Goal: Find specific page/section: Find specific page/section

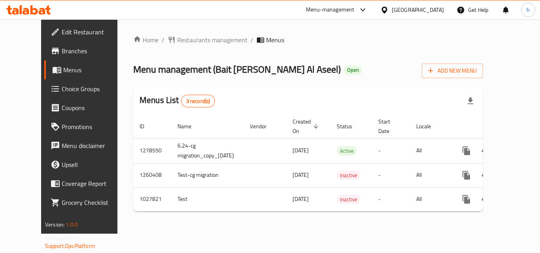
click at [427, 13] on div "United Arab Emirates" at bounding box center [418, 10] width 52 height 9
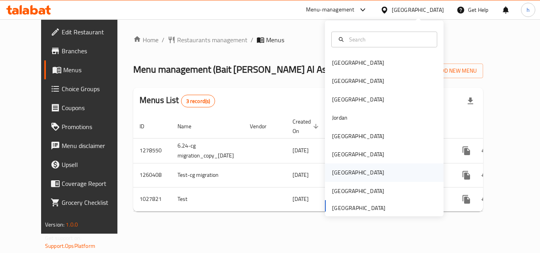
click at [341, 171] on div "Qatar" at bounding box center [358, 173] width 65 height 18
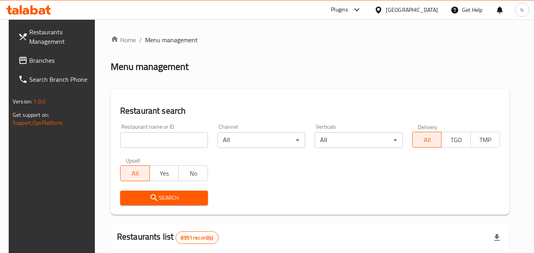
click at [65, 58] on span "Branches" at bounding box center [60, 60] width 62 height 9
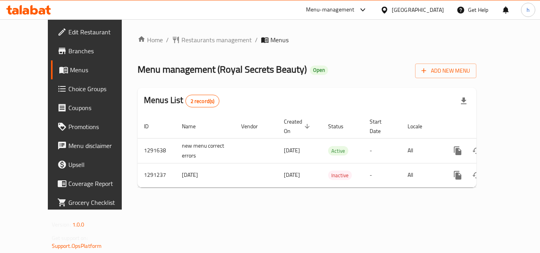
click at [122, 198] on div "Home / Restaurants management / Menus Menu management ( Royal Secrets Beauty ) …" at bounding box center [307, 114] width 371 height 191
click at [431, 9] on div "[GEOGRAPHIC_DATA]" at bounding box center [418, 10] width 52 height 9
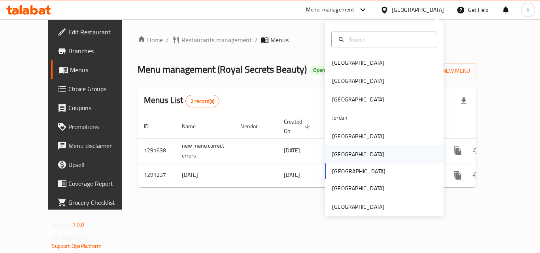
click at [342, 155] on div "[GEOGRAPHIC_DATA]" at bounding box center [358, 155] width 65 height 18
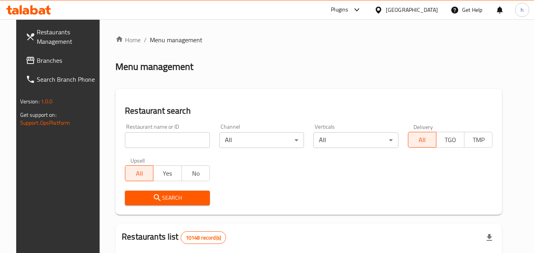
click at [66, 52] on link "Branches" at bounding box center [62, 60] width 86 height 19
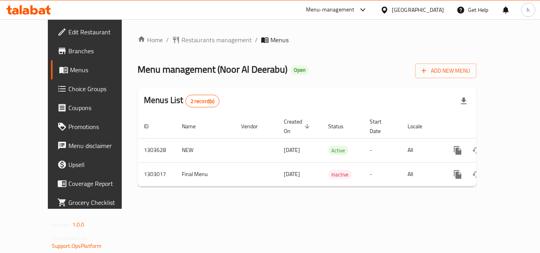
click at [435, 8] on div "[GEOGRAPHIC_DATA]" at bounding box center [418, 10] width 52 height 9
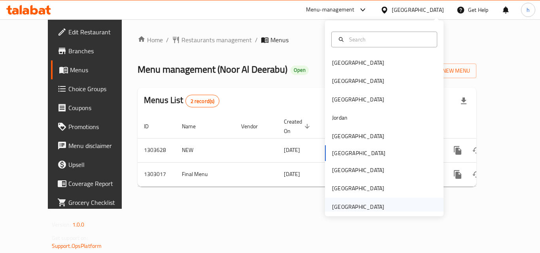
click at [352, 208] on div "United Arab Emirates" at bounding box center [358, 207] width 52 height 9
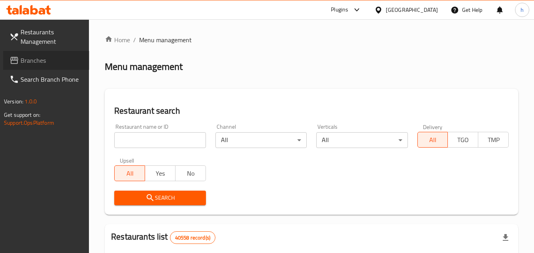
click at [52, 62] on span "Branches" at bounding box center [52, 60] width 62 height 9
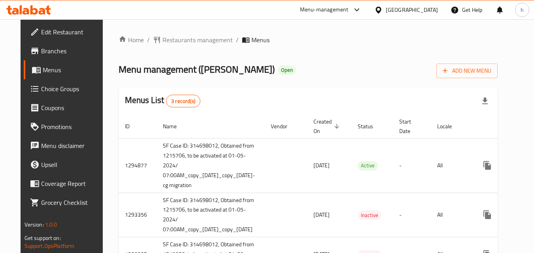
click at [401, 4] on div "[GEOGRAPHIC_DATA]" at bounding box center [406, 9] width 76 height 19
click at [400, 9] on div "[GEOGRAPHIC_DATA]" at bounding box center [412, 10] width 52 height 9
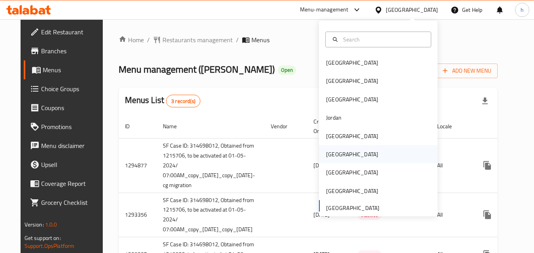
click at [346, 154] on div "[GEOGRAPHIC_DATA]" at bounding box center [378, 155] width 119 height 18
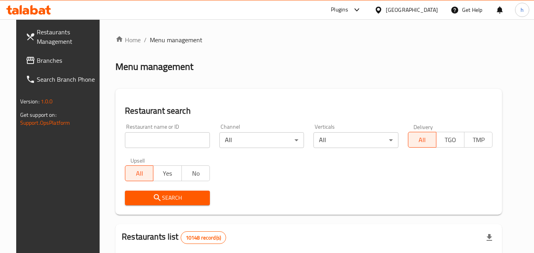
click at [47, 59] on span "Branches" at bounding box center [68, 60] width 62 height 9
